Goal: Task Accomplishment & Management: Manage account settings

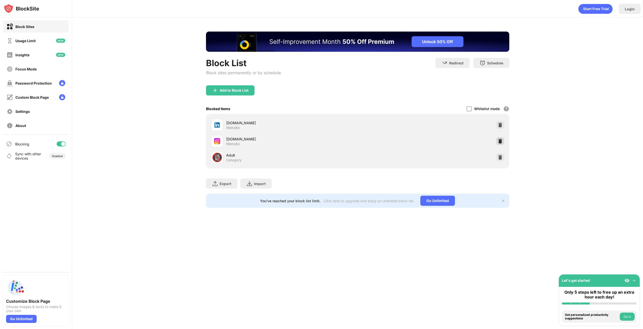
click at [500, 139] on div at bounding box center [500, 141] width 8 height 8
